Goal: Task Accomplishment & Management: Complete application form

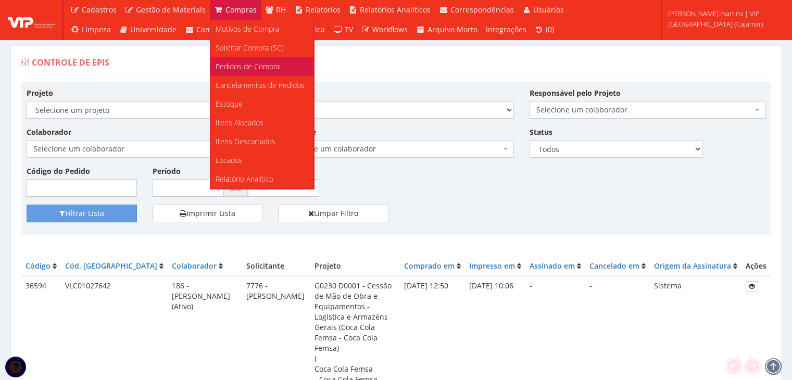
click at [242, 64] on span "Pedidos de Compra" at bounding box center [248, 66] width 64 height 10
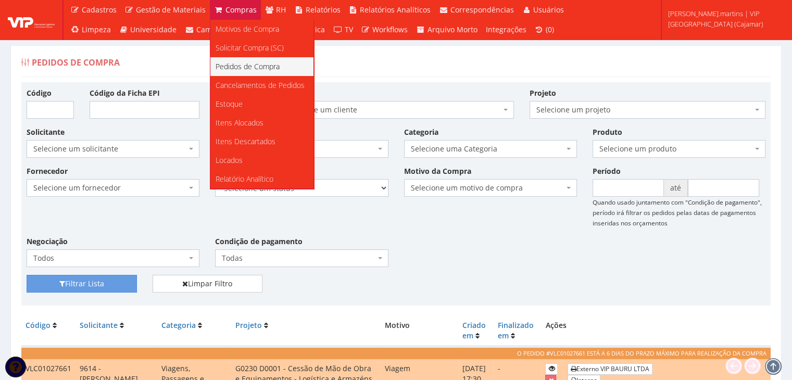
click at [254, 70] on span "Pedidos de Compra" at bounding box center [248, 66] width 64 height 10
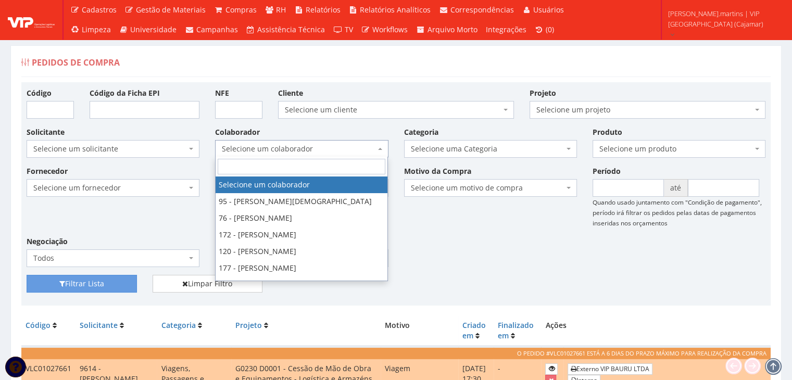
click at [239, 149] on span "Selecione um colaborador" at bounding box center [298, 149] width 153 height 10
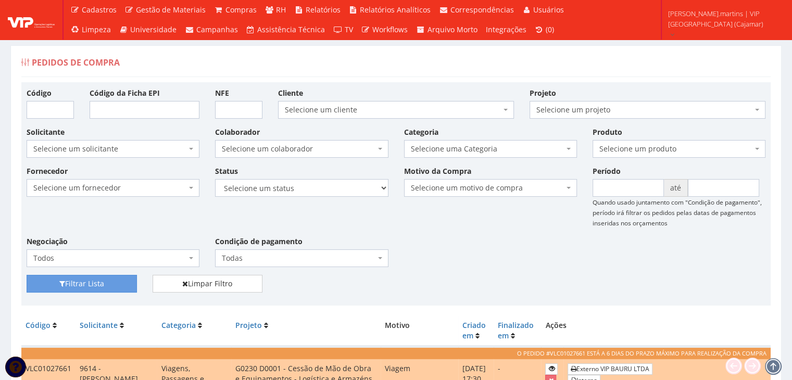
click at [239, 149] on span "Selecione um colaborador" at bounding box center [298, 149] width 153 height 10
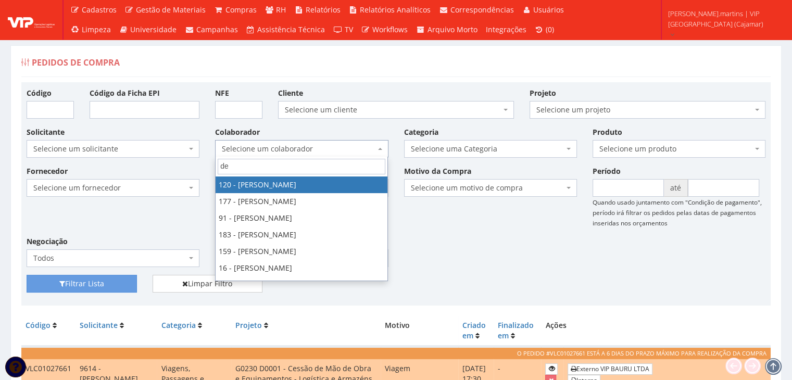
type input "dey"
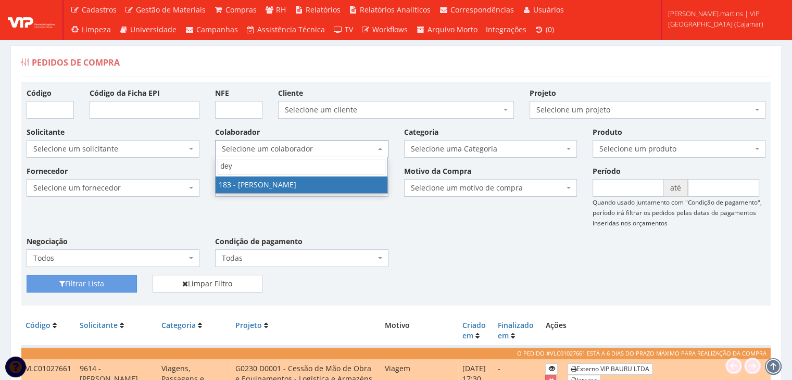
select select "4081"
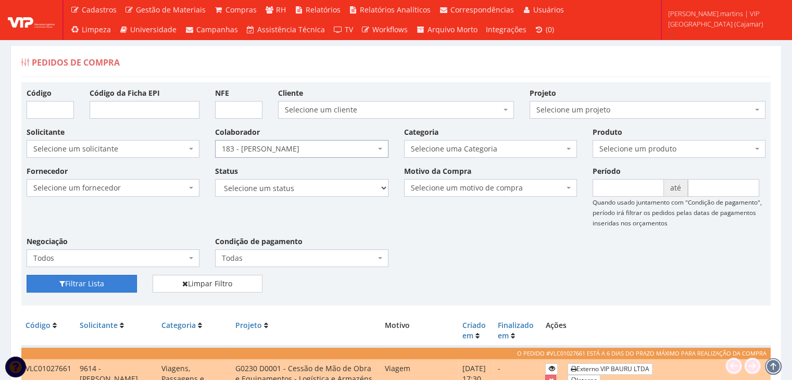
click at [83, 280] on button "Filtrar Lista" at bounding box center [82, 284] width 110 height 18
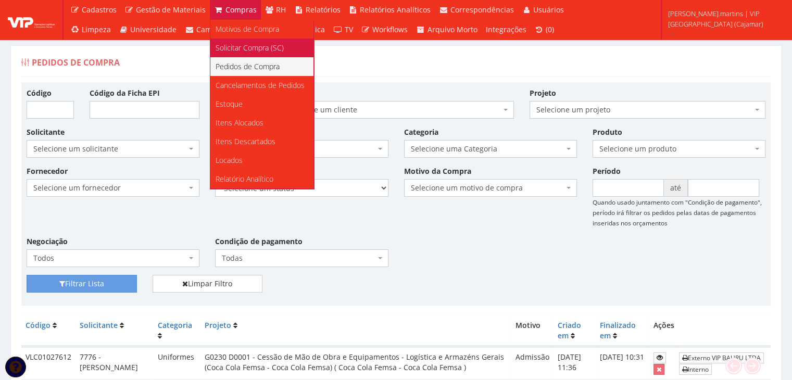
click at [232, 50] on span "Solicitar Compra (SC)" at bounding box center [250, 48] width 68 height 10
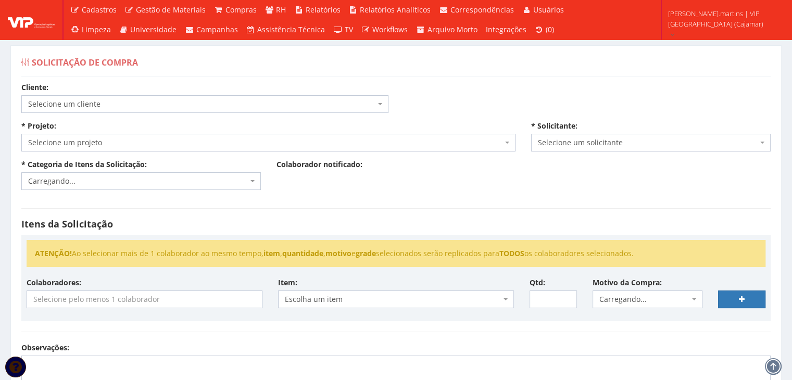
click at [208, 97] on span "Selecione um cliente" at bounding box center [204, 104] width 367 height 18
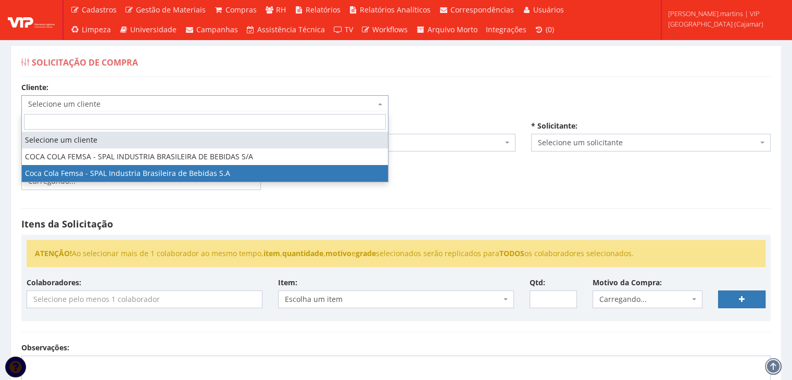
select select "51"
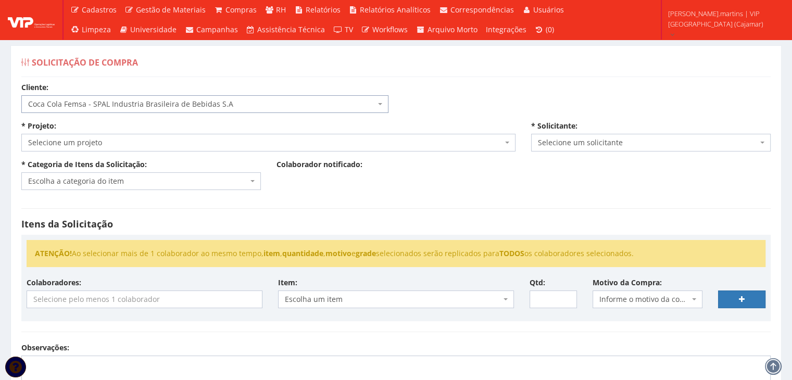
click at [150, 140] on span "Selecione um projeto" at bounding box center [265, 142] width 474 height 10
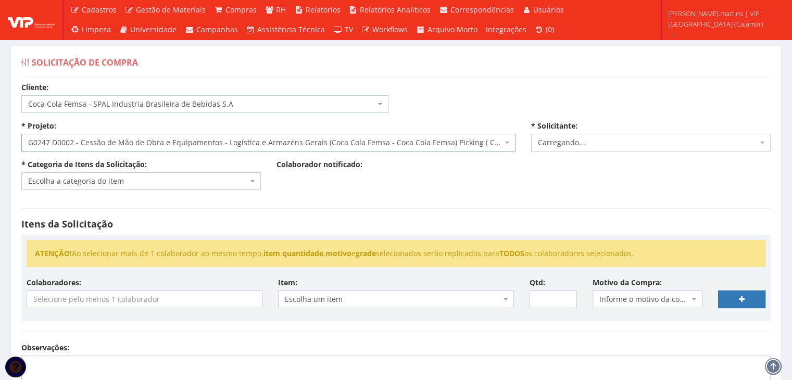
click at [137, 144] on span "G0247 D0002 - Cessão de Mão de Obra e Equipamentos - Logística e Armazéns Gerai…" at bounding box center [265, 142] width 474 height 10
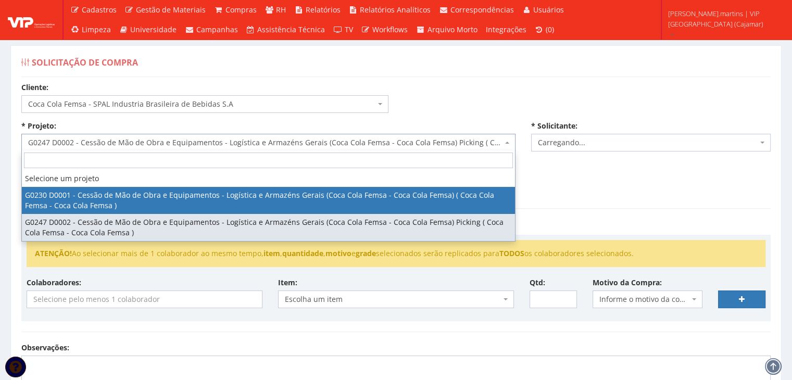
select select "230"
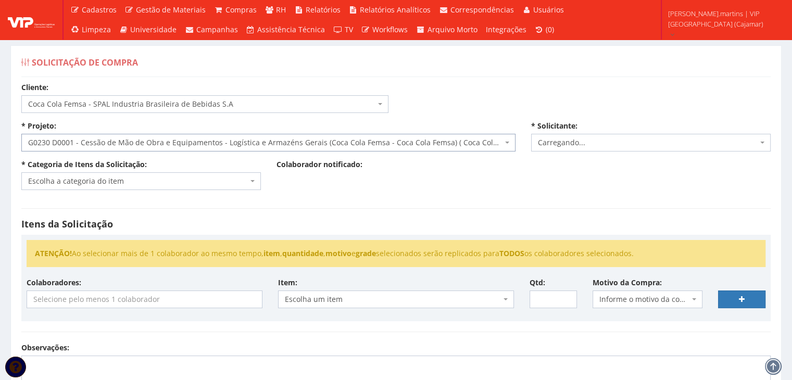
select select "2471"
click at [130, 178] on span "Escolha a categoria do item" at bounding box center [138, 181] width 220 height 10
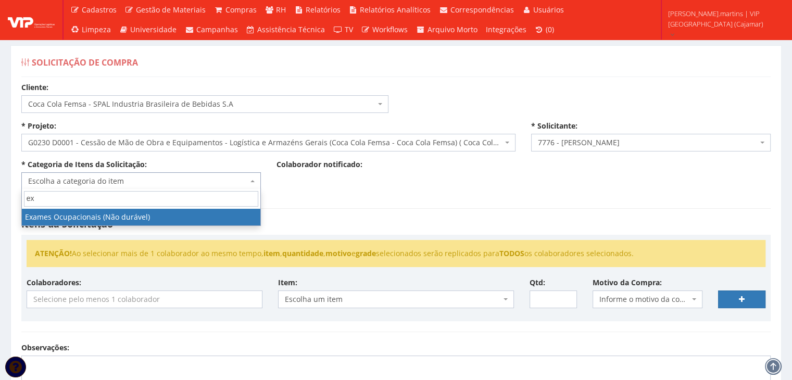
type input "exa"
select select "2471"
type input "exa"
select select "24"
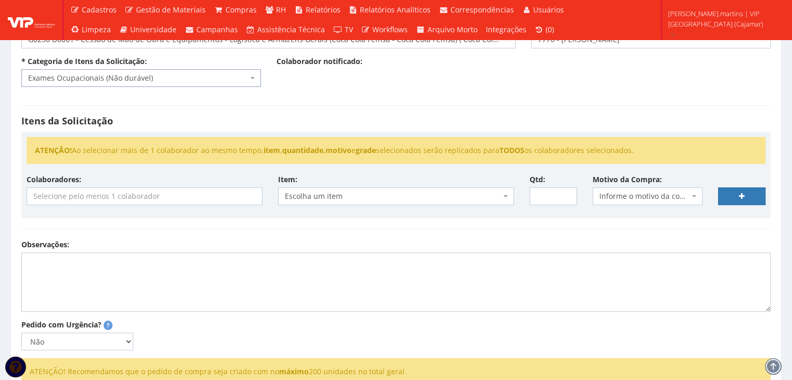
scroll to position [104, 0]
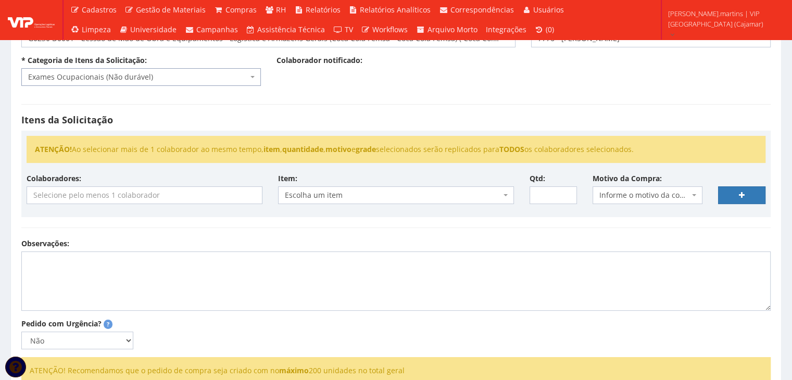
click at [96, 188] on input "search" at bounding box center [144, 195] width 235 height 17
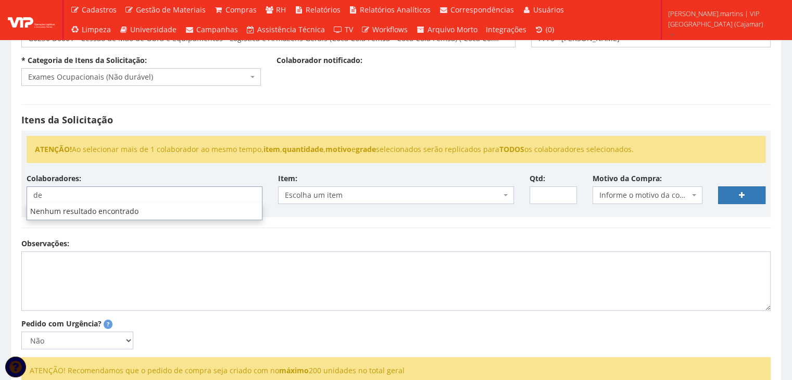
type input "d"
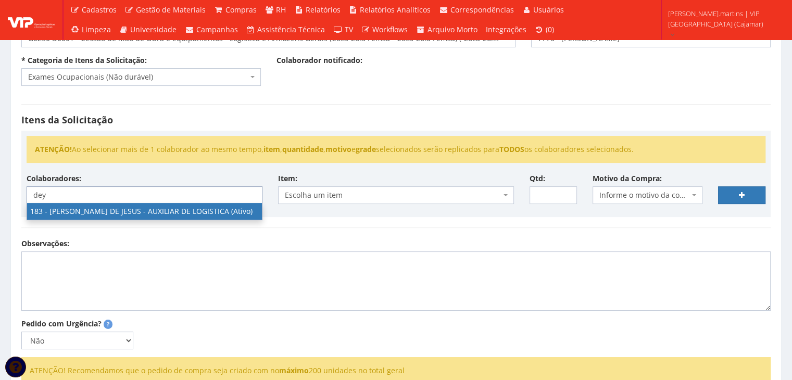
type input "dey"
select select "4081"
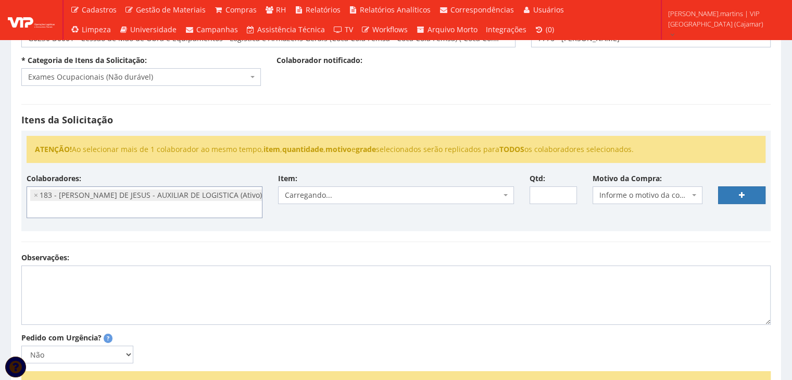
click at [637, 196] on span "Informe o motivo da compra" at bounding box center [644, 195] width 91 height 10
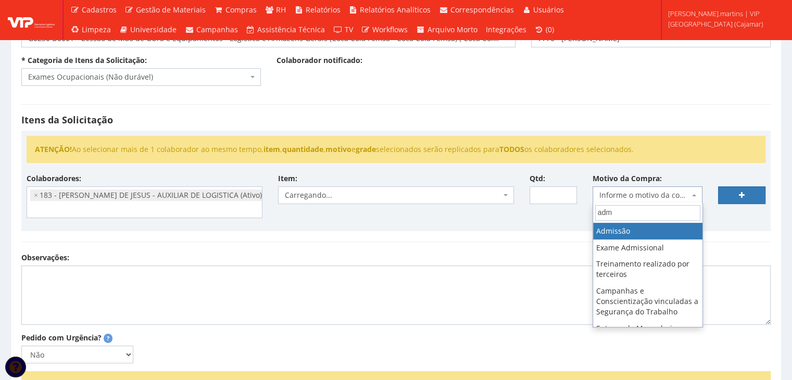
type input "admi"
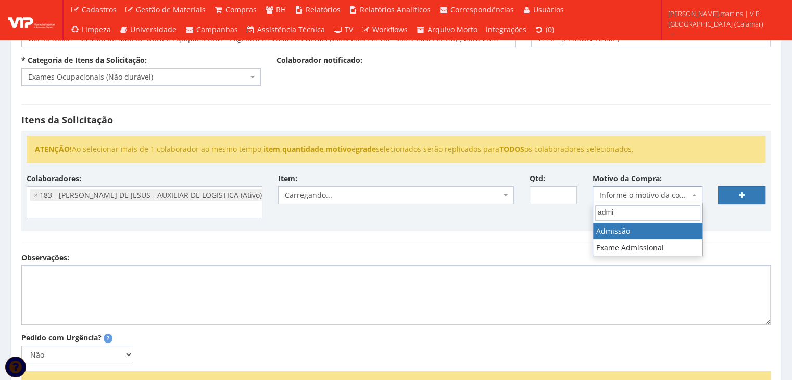
select select "1"
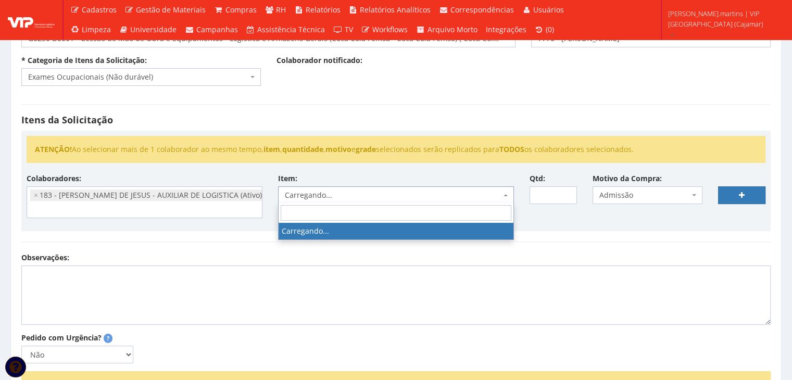
click at [337, 192] on span "Carregando..." at bounding box center [393, 195] width 216 height 10
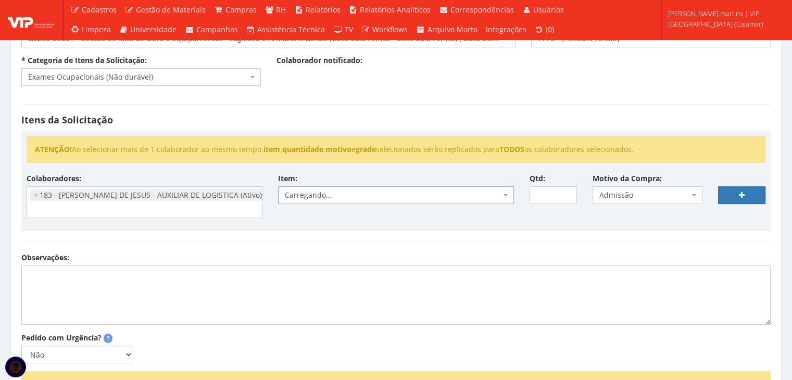
click at [337, 192] on span "Carregando..." at bounding box center [393, 195] width 216 height 10
type input "1"
click at [565, 192] on input "1" at bounding box center [552, 195] width 47 height 18
click at [452, 191] on span "Carregando..." at bounding box center [393, 195] width 216 height 10
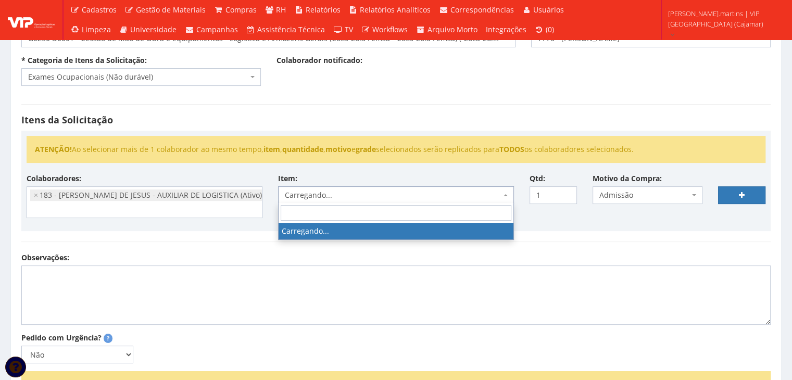
click at [452, 191] on span "Carregando..." at bounding box center [393, 195] width 216 height 10
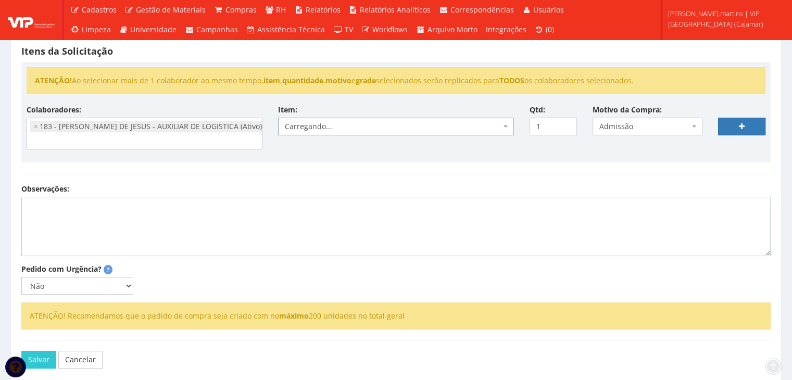
scroll to position [173, 0]
click at [239, 205] on textarea "Observações:" at bounding box center [395, 225] width 749 height 59
click at [196, 139] on ul "× 183 - DEYVID OLIVEIRA DE JESUS - AUXILIAR DE LOGISTICA (Ativo)" at bounding box center [144, 133] width 235 height 31
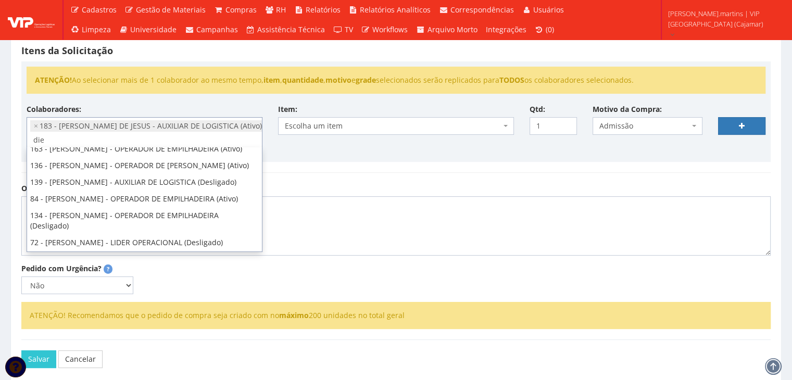
scroll to position [0, 0]
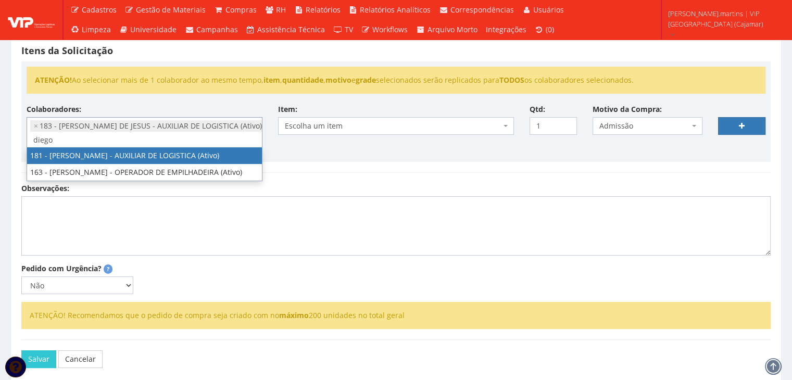
type input "diego"
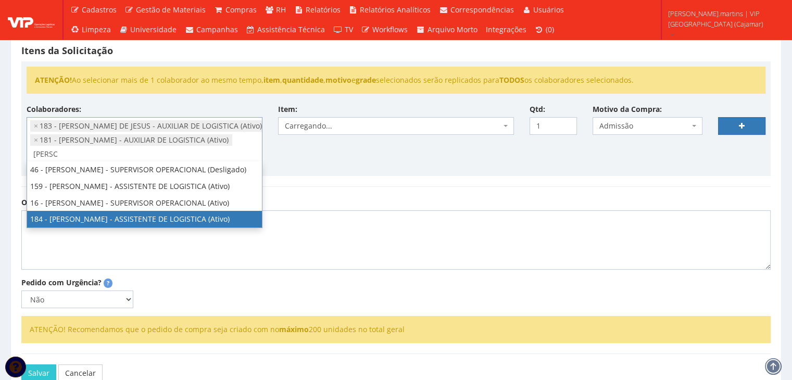
type input "felipe"
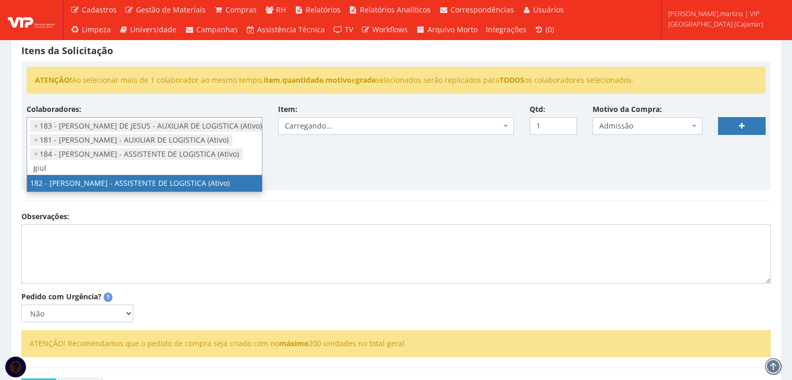
type input "giul"
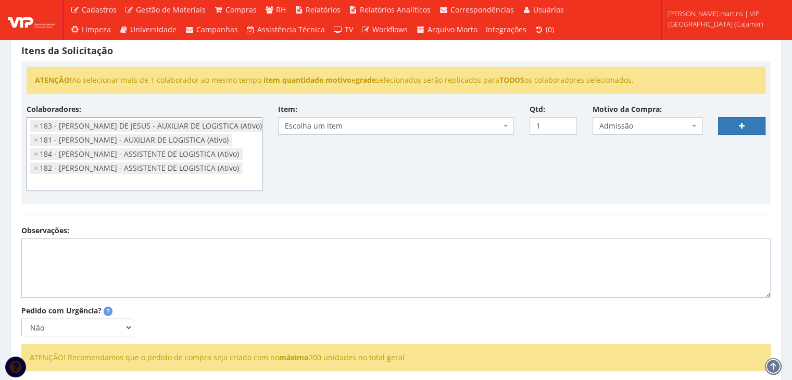
click at [395, 127] on span "Escolha um item" at bounding box center [393, 126] width 216 height 10
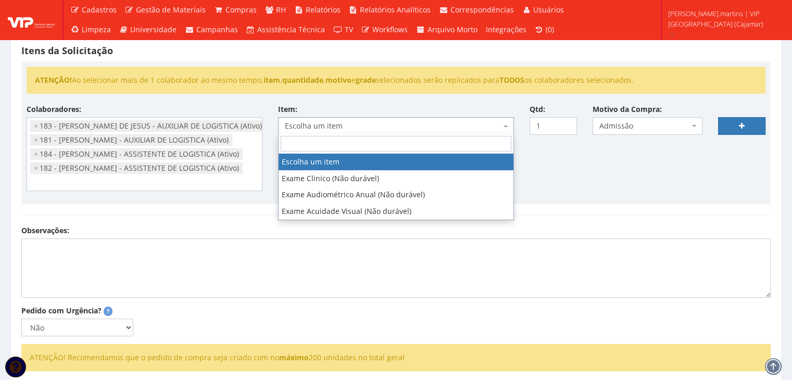
type input "a"
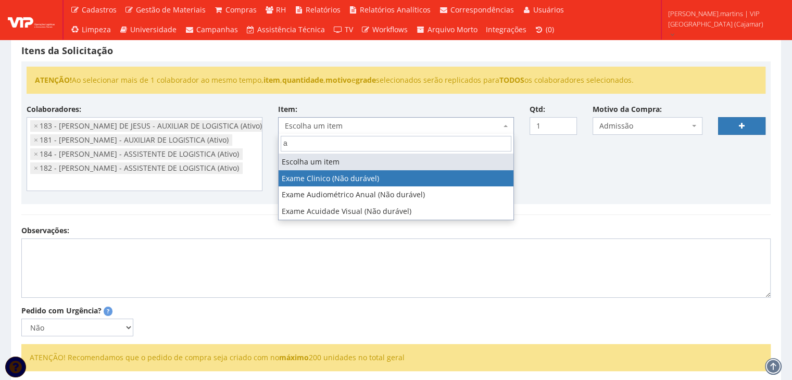
select select "564"
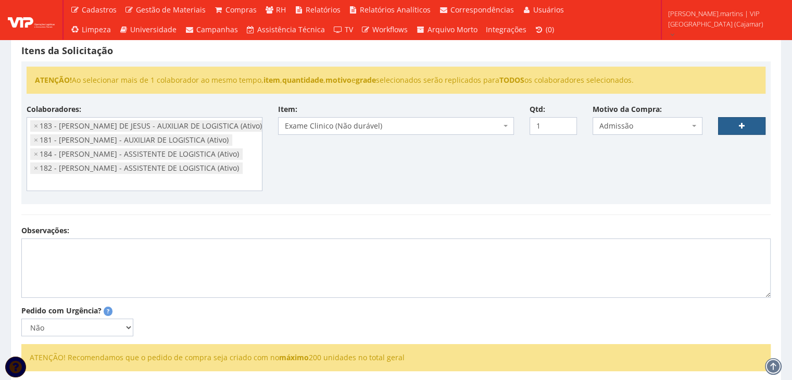
click at [745, 124] on link at bounding box center [741, 126] width 47 height 18
select select
type input "0"
select select
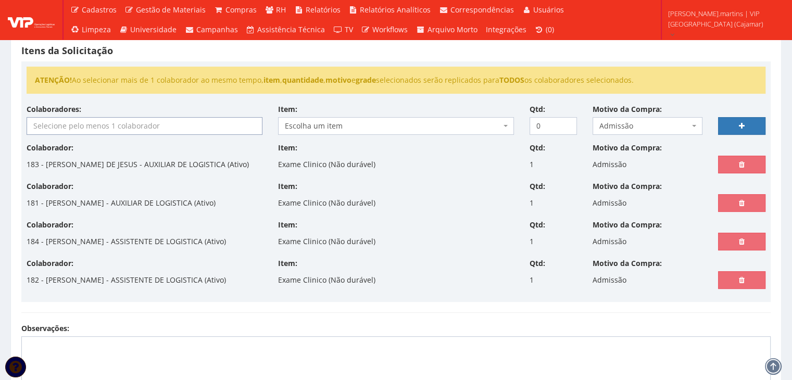
click at [130, 128] on input "search" at bounding box center [144, 126] width 235 height 17
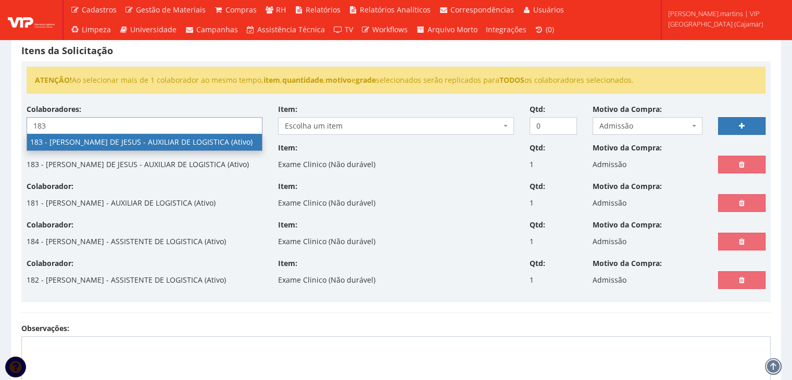
type input "183"
select select "4081"
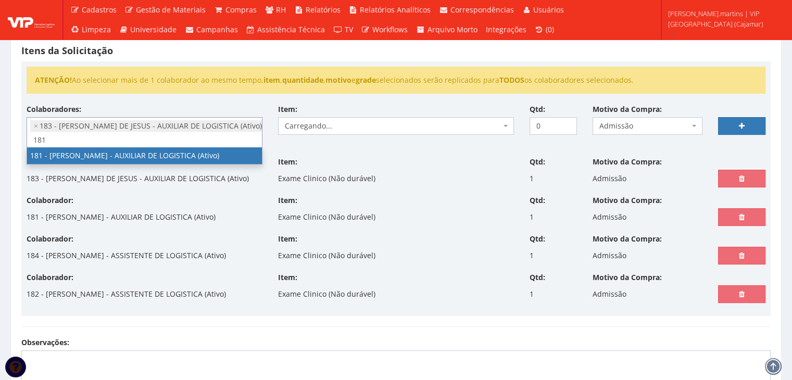
type input "181"
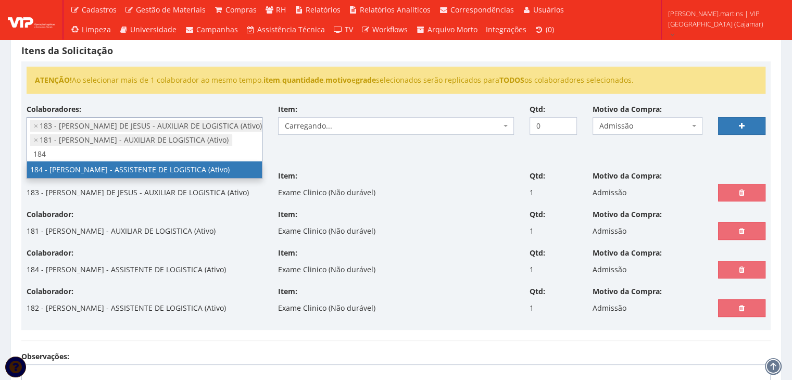
type input "184"
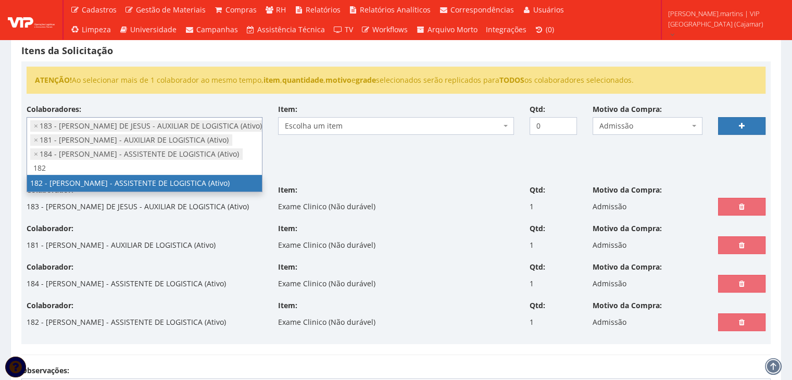
type input "182"
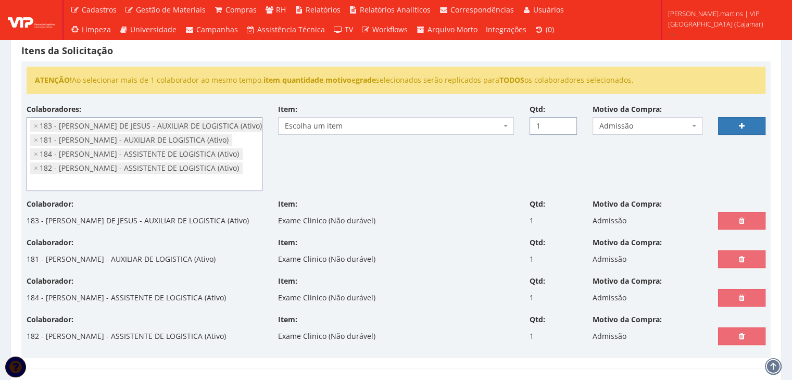
type input "1"
click at [566, 120] on input "1" at bounding box center [552, 126] width 47 height 18
click at [416, 127] on span "Escolha um item" at bounding box center [393, 126] width 216 height 10
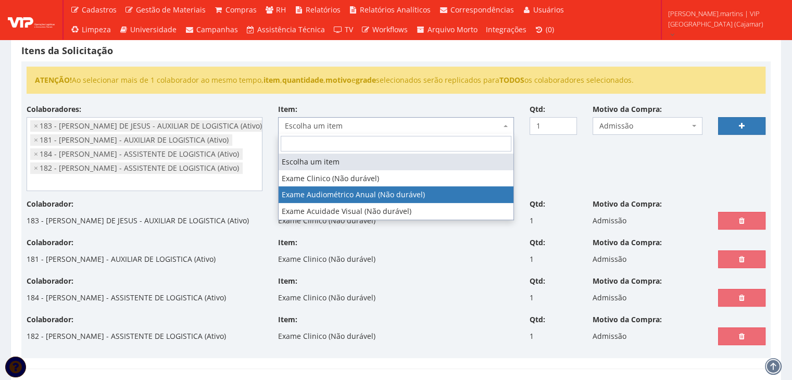
select select "565"
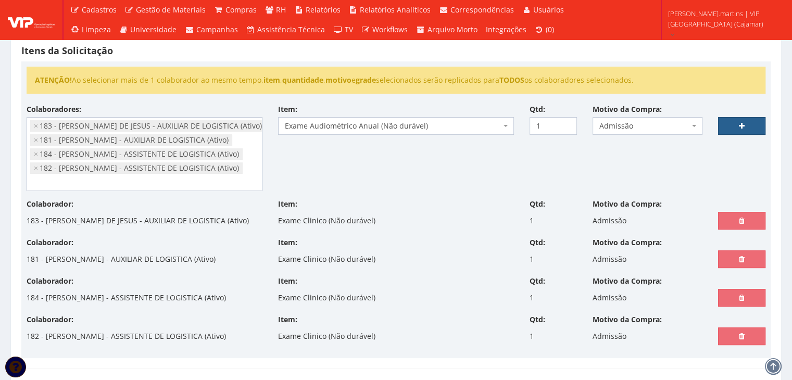
click at [733, 122] on link at bounding box center [741, 126] width 47 height 18
select select
type input "0"
select select
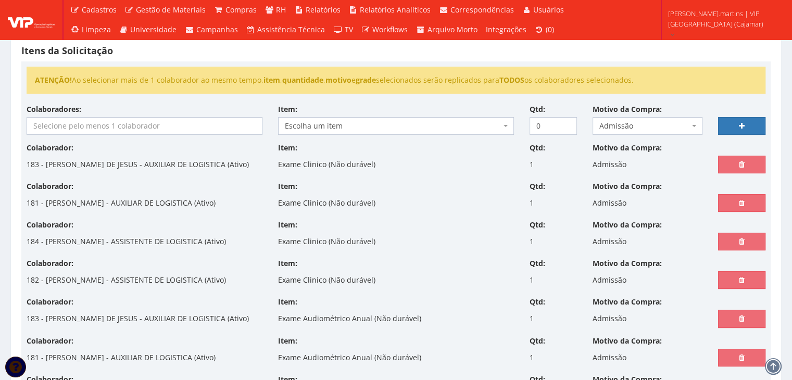
click at [112, 121] on input "search" at bounding box center [144, 126] width 235 height 17
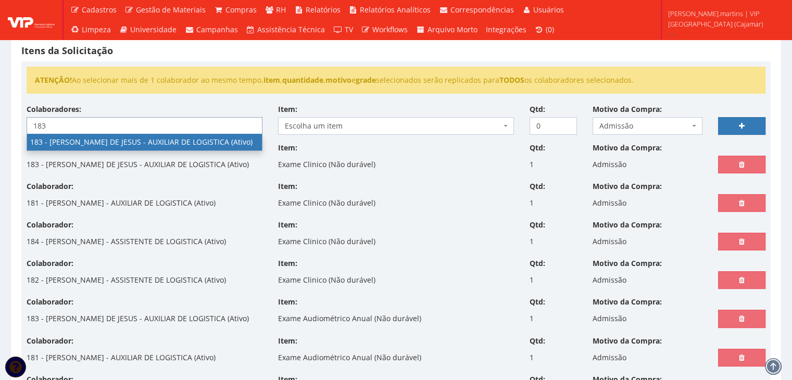
type input "183"
select select "4081"
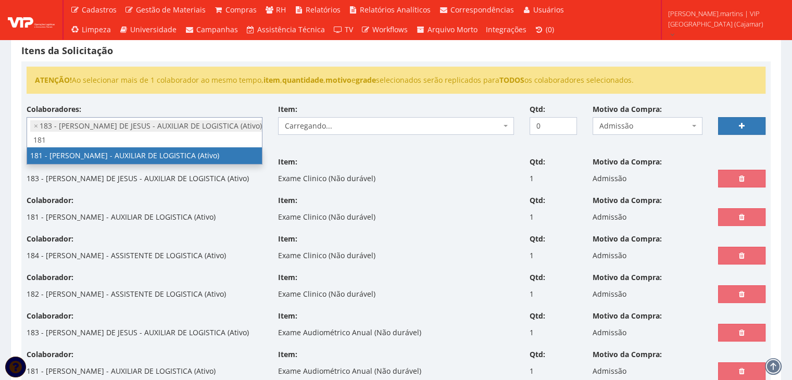
type input "181"
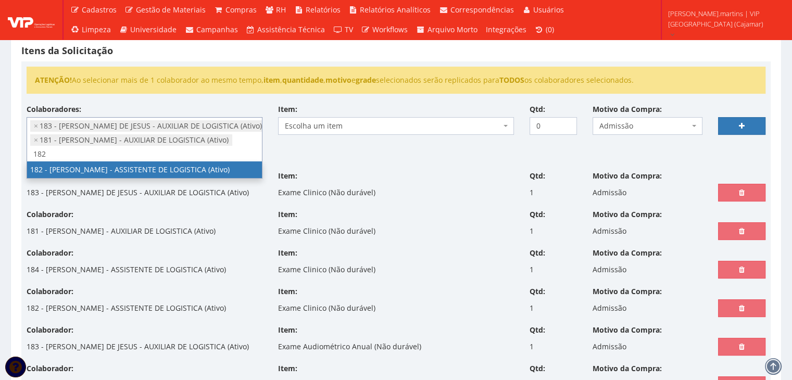
type input "182"
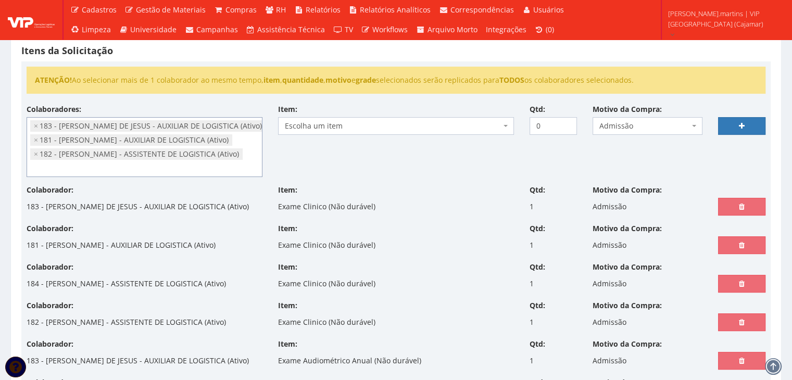
click at [315, 121] on span "Escolha um item" at bounding box center [393, 126] width 216 height 10
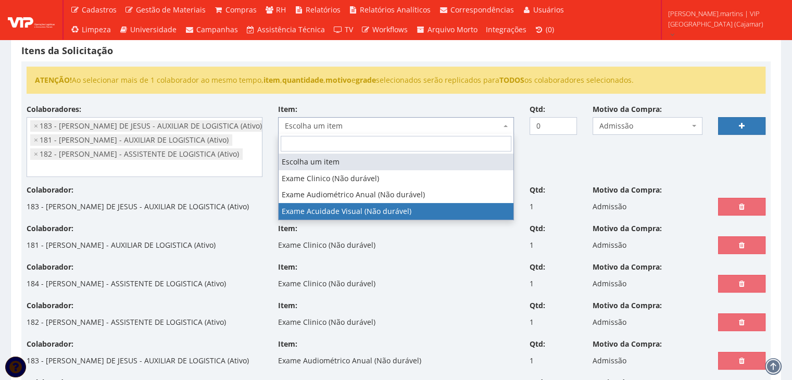
select select "566"
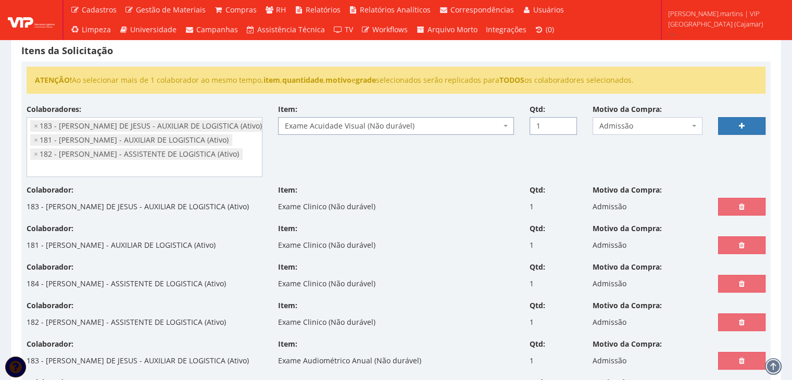
type input "1"
click at [565, 121] on input "1" at bounding box center [552, 126] width 47 height 18
click at [734, 123] on link at bounding box center [741, 126] width 47 height 18
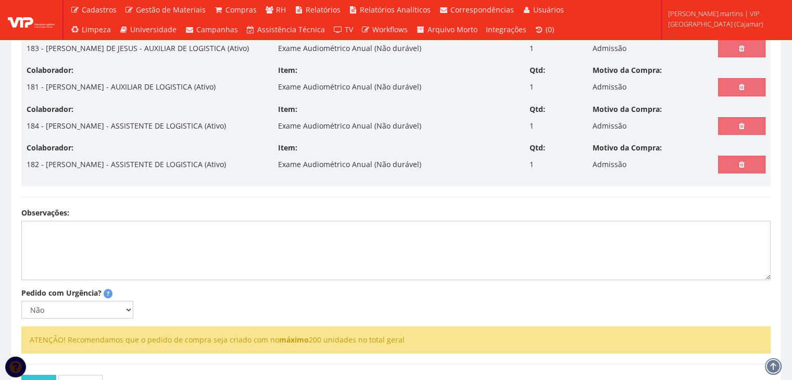
select select
type input "0"
select select
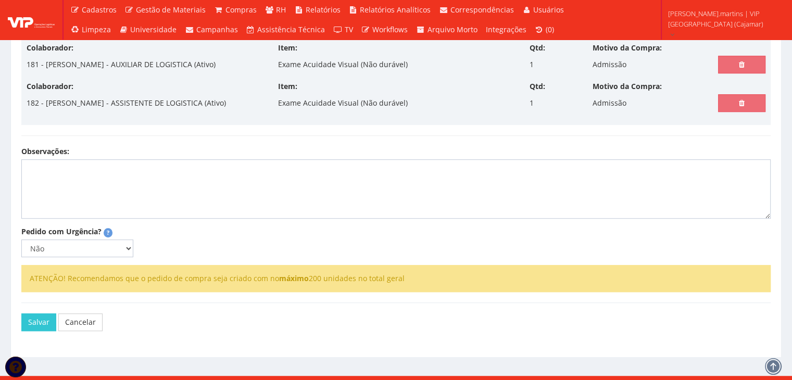
scroll to position [662, 0]
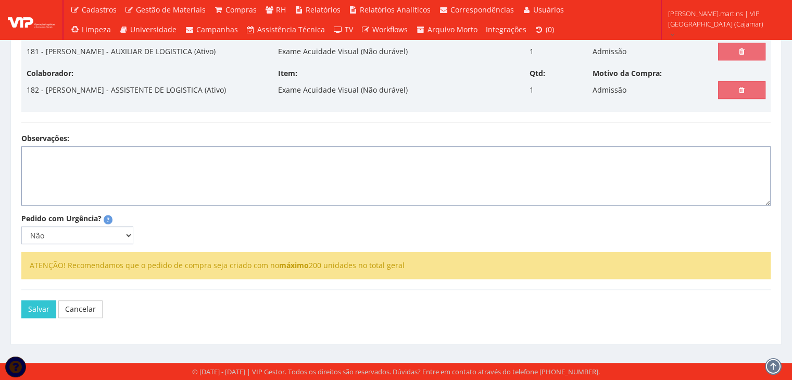
click at [235, 169] on textarea "Observações:" at bounding box center [395, 175] width 749 height 59
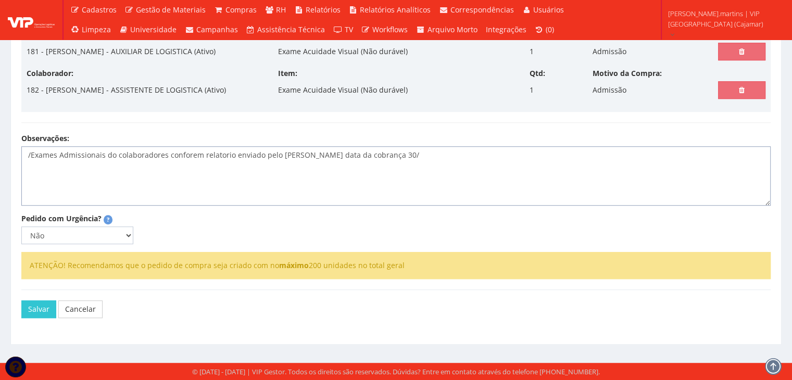
click at [375, 157] on textarea "/Exames Admissionais do colaboradores conforem relatorio enviado pelo João data…" at bounding box center [395, 175] width 749 height 59
click at [204, 163] on textarea "/Exames Admissionais do colaboradores conforem relatorio enviado pelo João data…" at bounding box center [395, 175] width 749 height 59
click at [110, 179] on textarea "/Exames Admissionais do colaboradores conforem relatorio enviado pelo João data…" at bounding box center [395, 175] width 749 height 59
paste textarea "3029"
click at [174, 184] on textarea "/Exames Admissionais do colaboradores conforem relatorio enviado pelo João data…" at bounding box center [395, 175] width 749 height 59
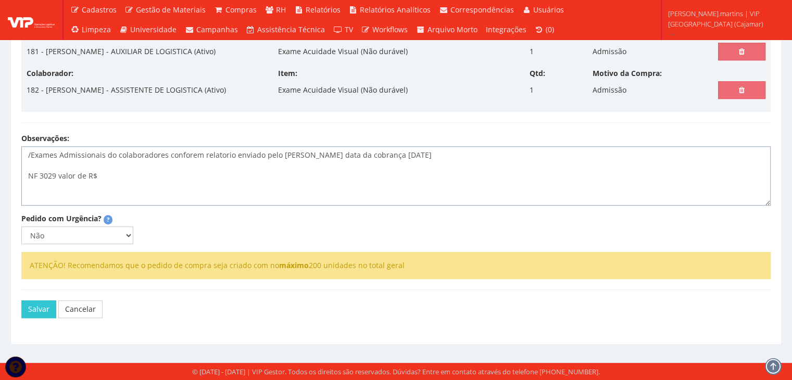
click at [161, 173] on textarea "/Exames Admissionais do colaboradores conforem relatorio enviado pelo João data…" at bounding box center [395, 175] width 749 height 59
type textarea "/Exames Admissionais do colaboradores conforem relatorio enviado pelo João data…"
click at [127, 230] on select "Não Sim" at bounding box center [77, 235] width 112 height 18
select select "1"
click at [21, 226] on select "Não Sim" at bounding box center [77, 235] width 112 height 18
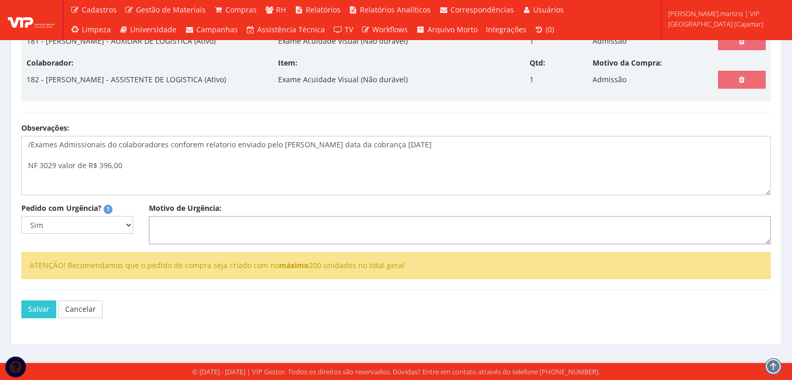
click at [191, 234] on textarea "Motivo de Urgência:" at bounding box center [460, 230] width 622 height 28
type textarea "C"
type textarea "Vencimento em 30/08/2025"
click at [31, 144] on textarea "/Exames Admissionais do colaboradores conforem relatorio enviado pelo João data…" at bounding box center [395, 165] width 749 height 59
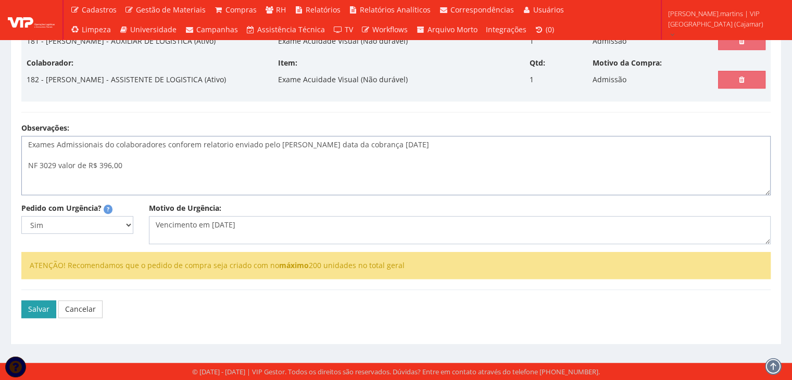
type textarea "Exames Admissionais do colaboradores conforem relatorio enviado pelo João data …"
click at [37, 312] on button "Salvar" at bounding box center [38, 309] width 35 height 18
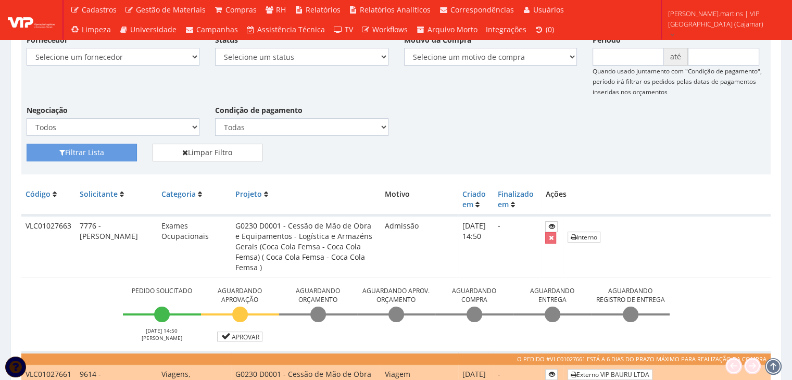
scroll to position [173, 0]
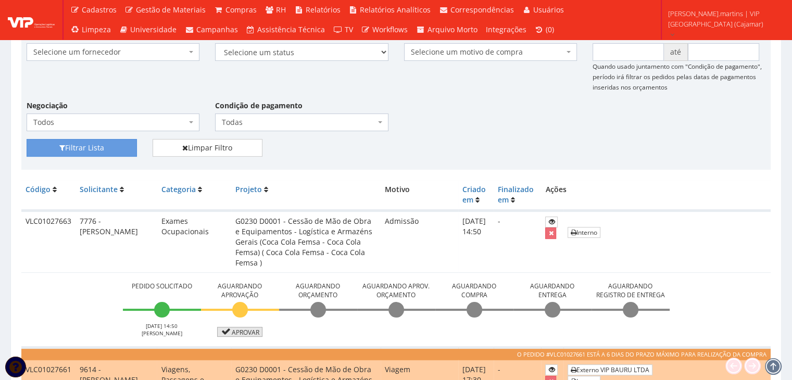
click at [247, 330] on link "Aprovar" at bounding box center [240, 332] width 46 height 10
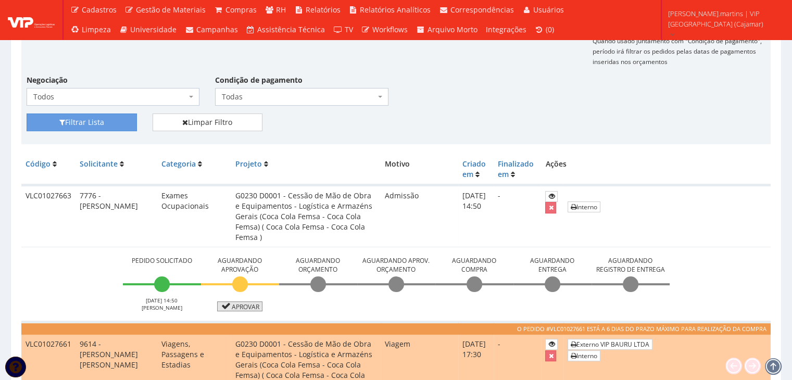
scroll to position [243, 0]
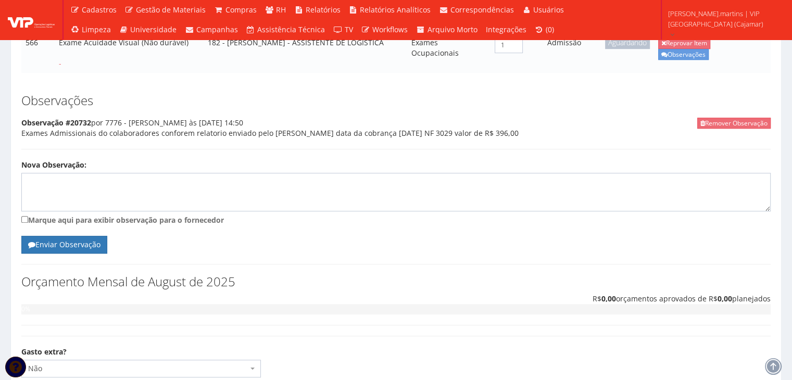
scroll to position [761, 0]
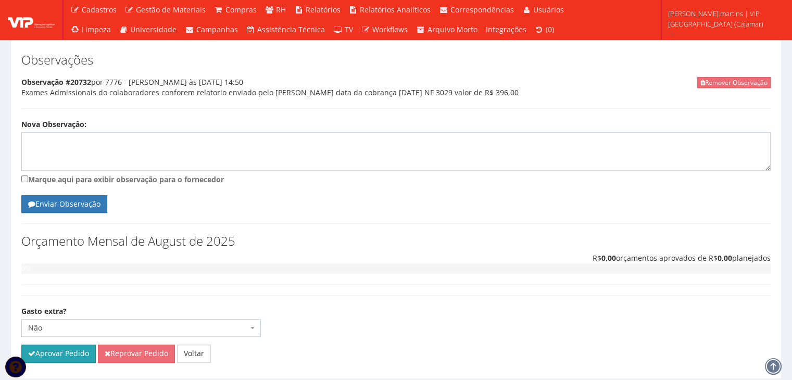
click at [64, 345] on button "Aprovar Pedido" at bounding box center [58, 354] width 74 height 18
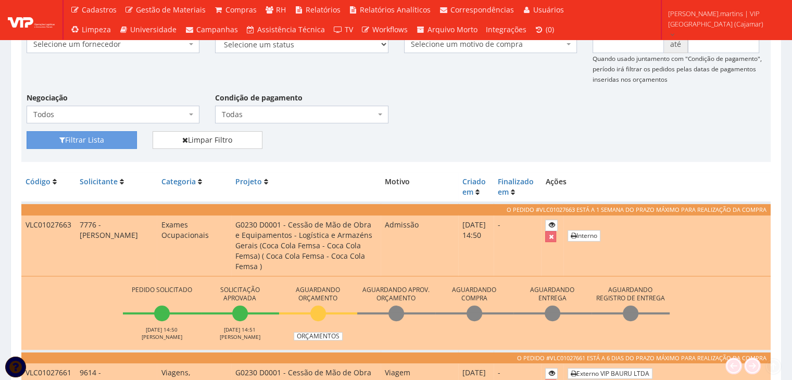
scroll to position [243, 0]
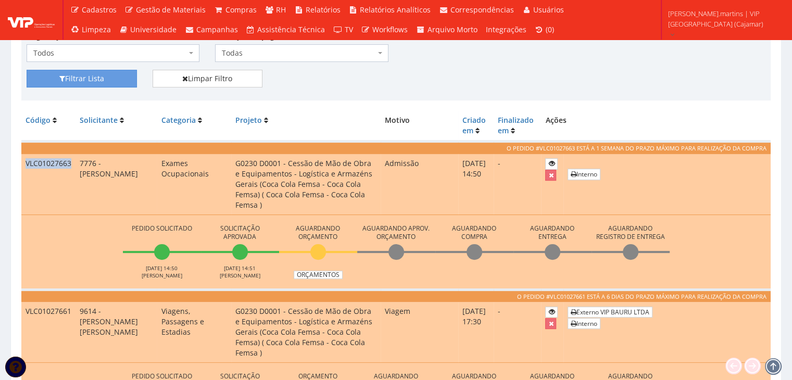
drag, startPoint x: 27, startPoint y: 160, endPoint x: 73, endPoint y: 163, distance: 46.4
click at [73, 163] on td "VLC01027663" at bounding box center [48, 184] width 54 height 61
copy td "VLC01027663"
